Goal: Communication & Community: Answer question/provide support

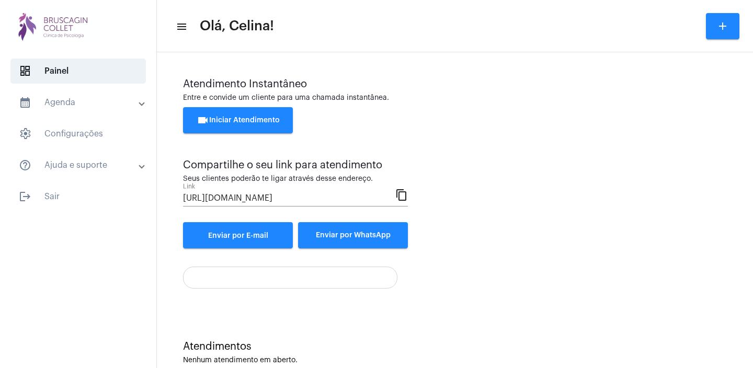
click at [250, 121] on span "videocam Iniciar Atendimento" at bounding box center [238, 120] width 83 height 7
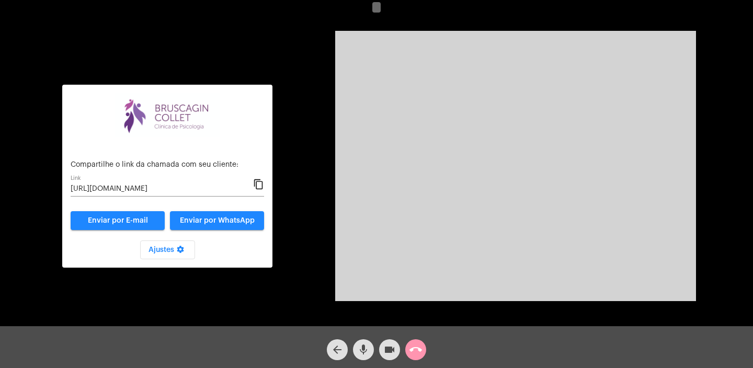
click at [261, 185] on mat-icon "content_copy" at bounding box center [258, 184] width 11 height 13
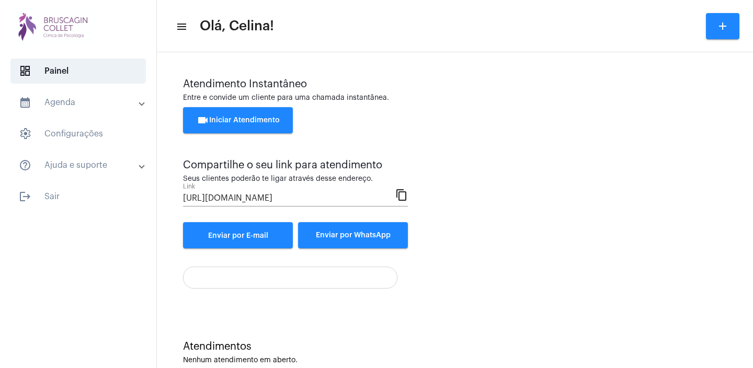
click at [244, 121] on span "videocam Iniciar Atendimento" at bounding box center [238, 120] width 83 height 7
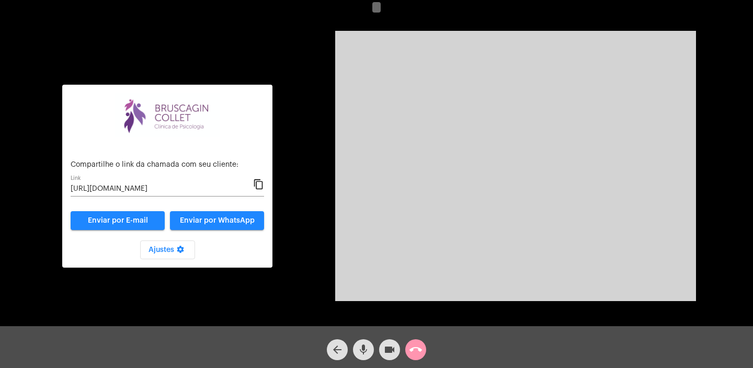
click at [257, 185] on mat-icon "content_copy" at bounding box center [258, 184] width 11 height 13
